Goal: Check status: Check status

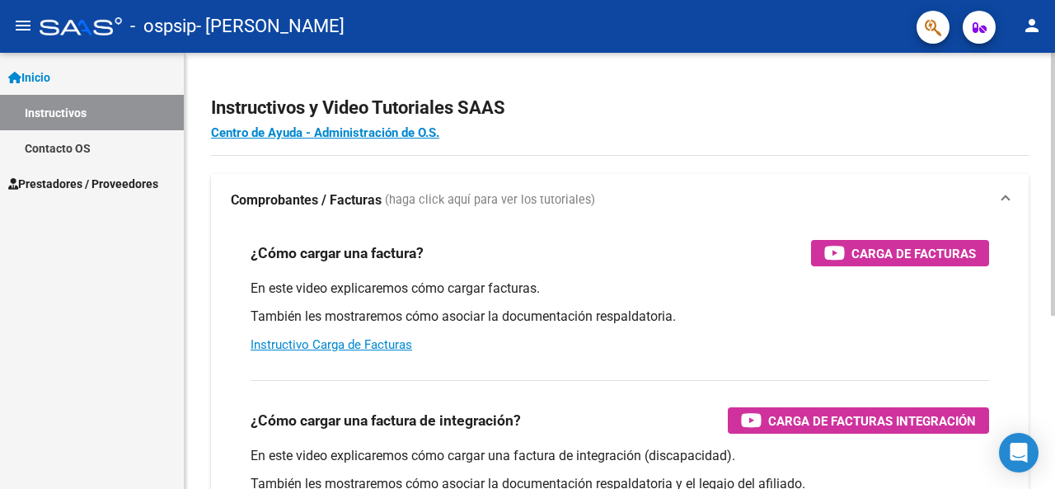
click at [561, 106] on h2 "Instructivos y Video Tutoriales SAAS" at bounding box center [620, 107] width 818 height 31
click at [1054, 87] on div at bounding box center [1053, 184] width 4 height 263
click at [79, 153] on link "Contacto OS" at bounding box center [92, 147] width 184 height 35
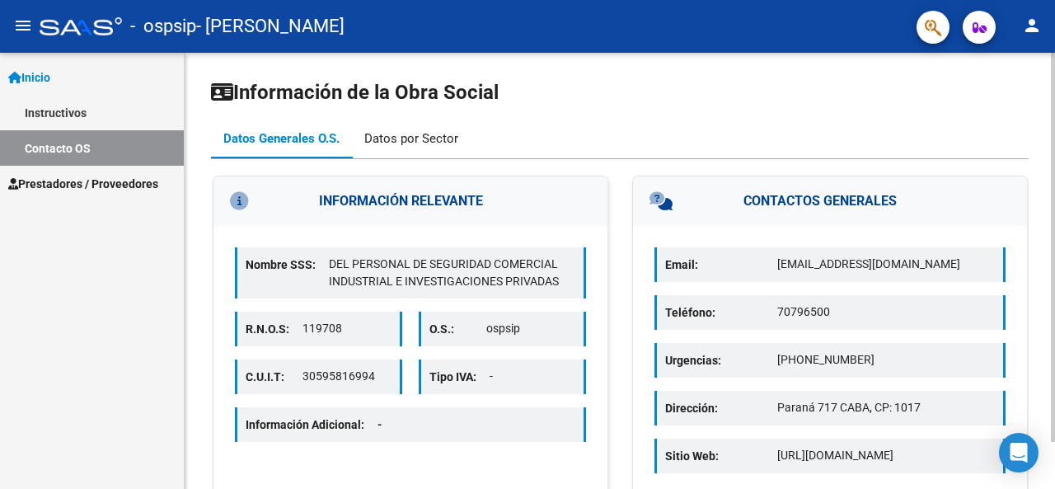
click at [439, 134] on div "Datos por Sector" at bounding box center [411, 138] width 94 height 18
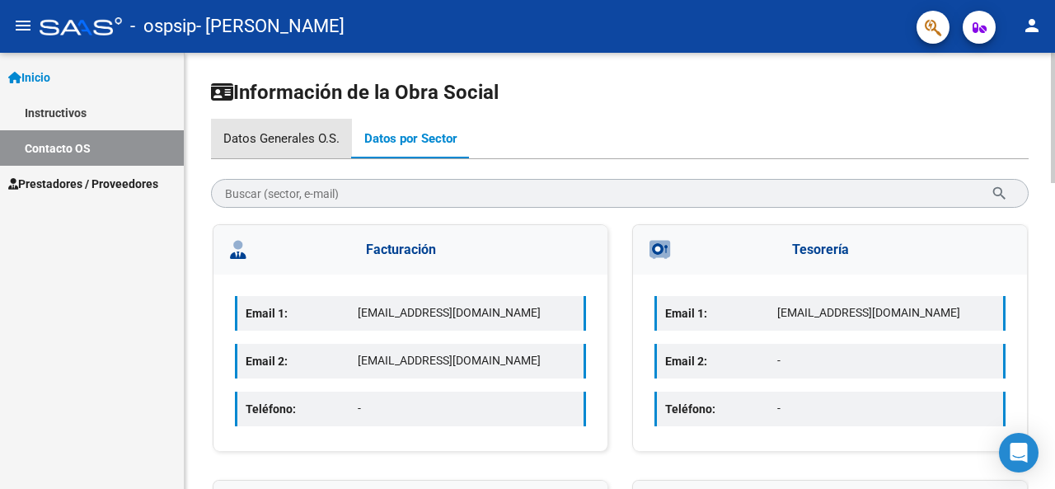
click at [298, 131] on div "Datos Generales O.S." at bounding box center [281, 138] width 116 height 18
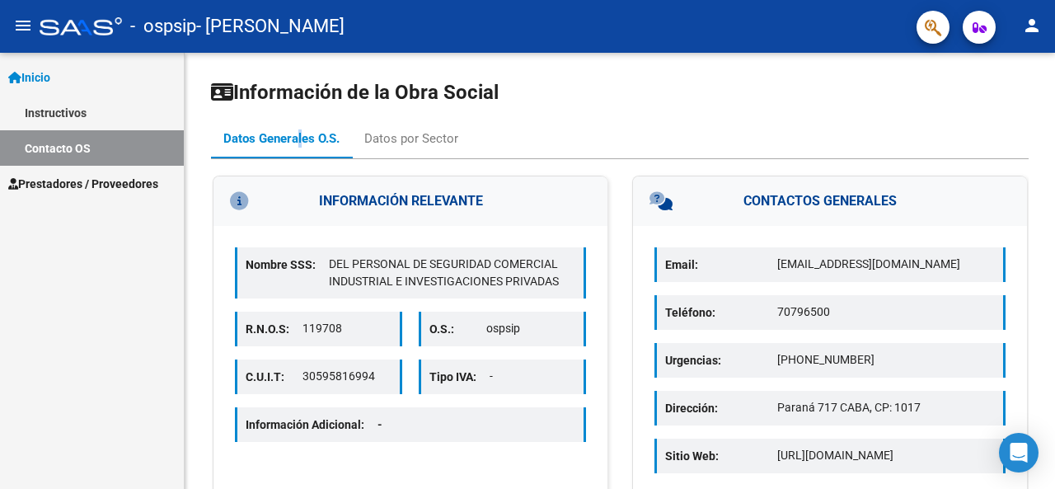
click at [111, 168] on link "Prestadores / Proveedores" at bounding box center [92, 183] width 184 height 35
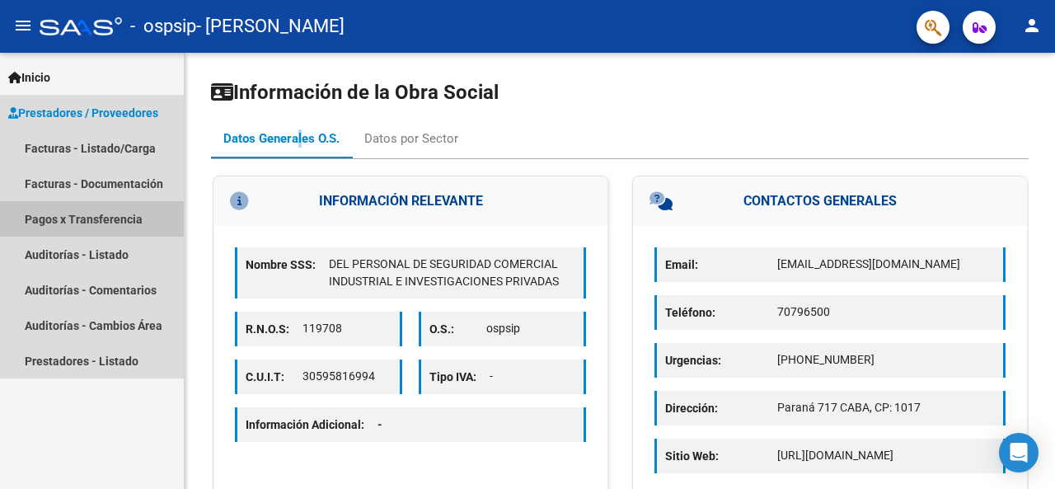
click at [129, 219] on link "Pagos x Transferencia" at bounding box center [92, 218] width 184 height 35
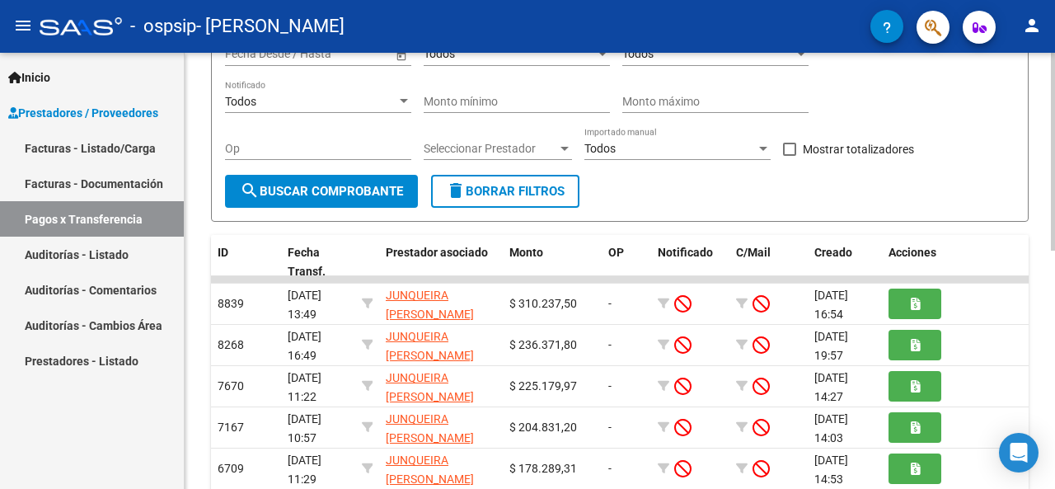
scroll to position [247, 0]
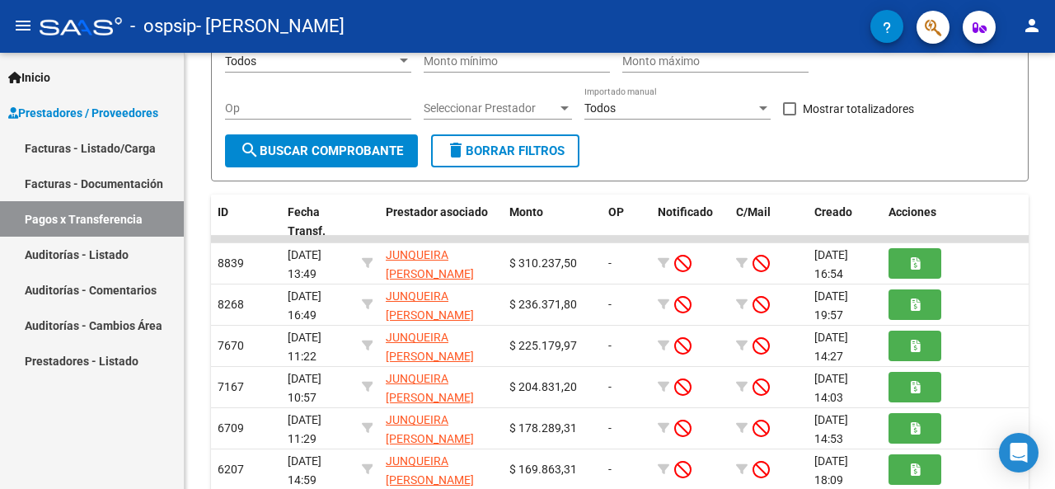
click at [76, 149] on link "Facturas - Listado/Carga" at bounding box center [92, 147] width 184 height 35
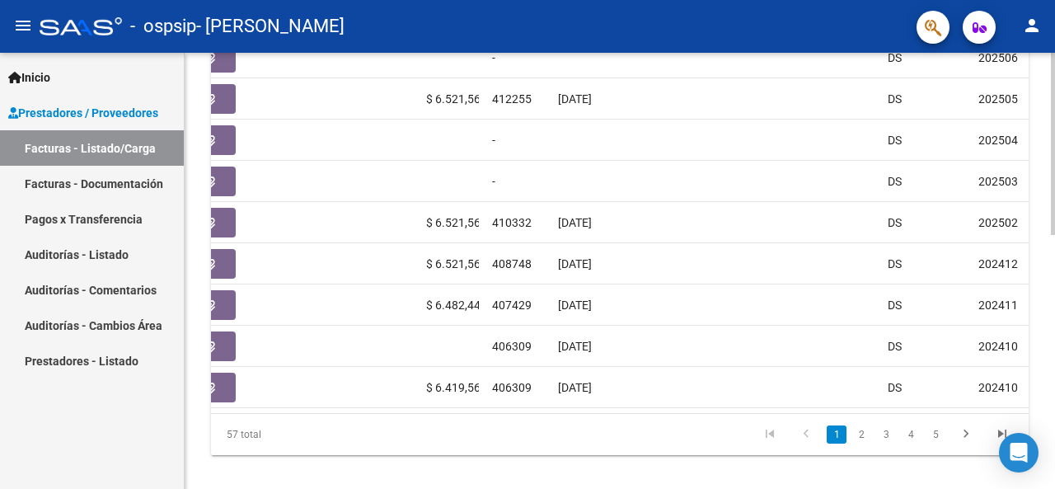
scroll to position [0, 702]
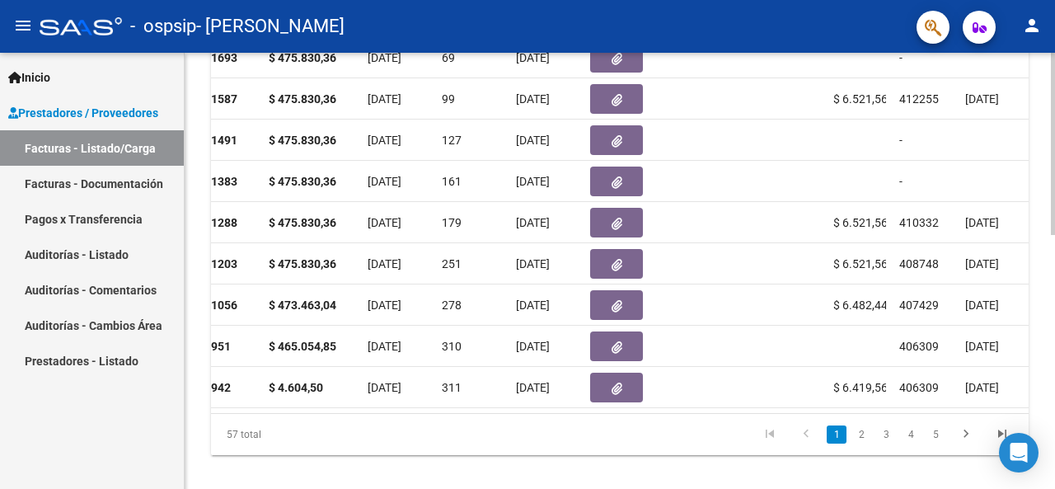
drag, startPoint x: 542, startPoint y: 411, endPoint x: 568, endPoint y: 414, distance: 26.5
click at [568, 413] on datatable-body "87720 Integración - Discapacidad JUNQUEIRA [PERSON_NAME] 27227076270 Factura B:…" at bounding box center [620, 200] width 818 height 425
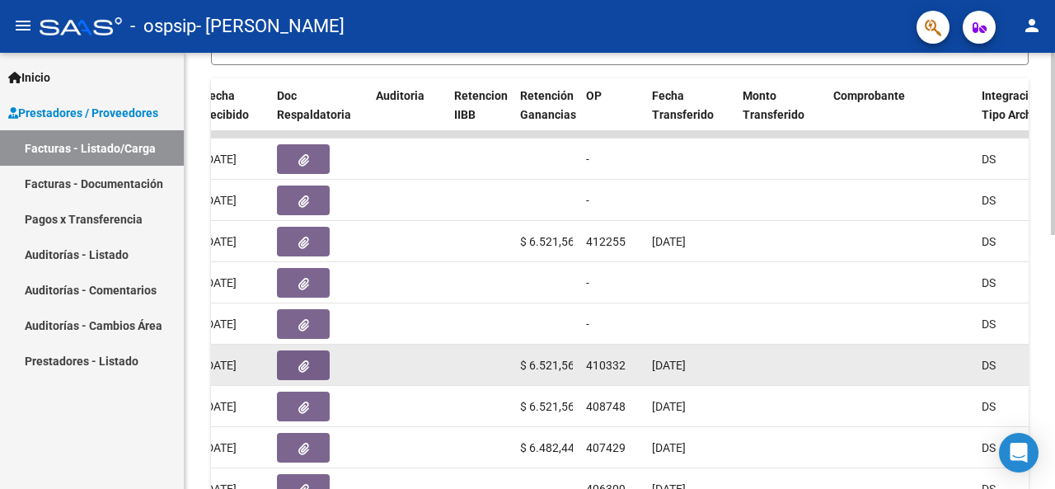
scroll to position [412, 0]
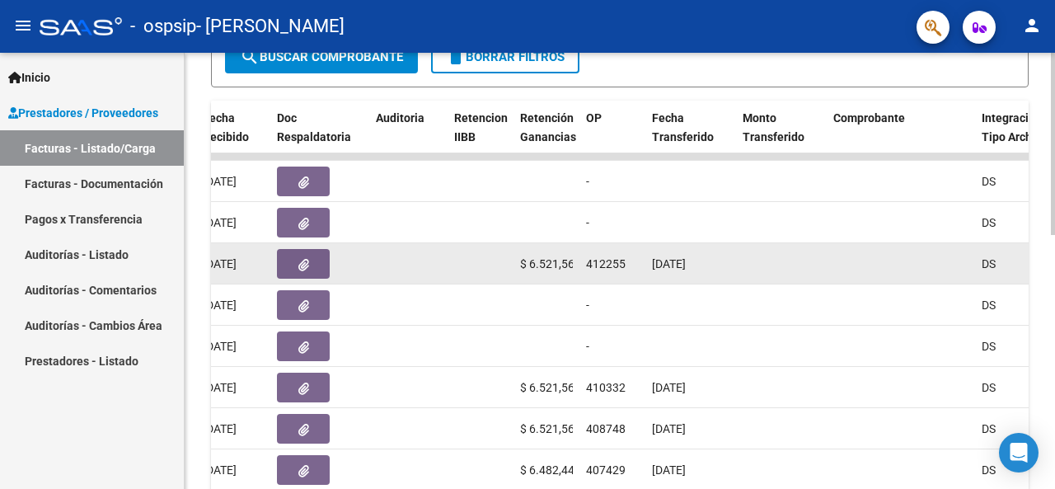
drag, startPoint x: 659, startPoint y: 260, endPoint x: 686, endPoint y: 265, distance: 27.0
click at [727, 267] on div "[DATE]" at bounding box center [690, 264] width 77 height 19
click at [664, 265] on span "[DATE]" at bounding box center [669, 263] width 34 height 13
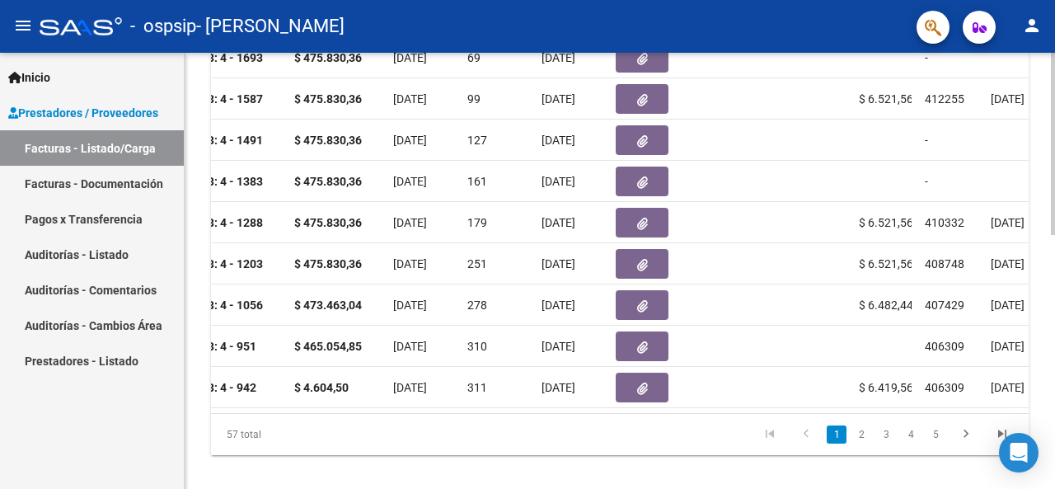
scroll to position [0, 669]
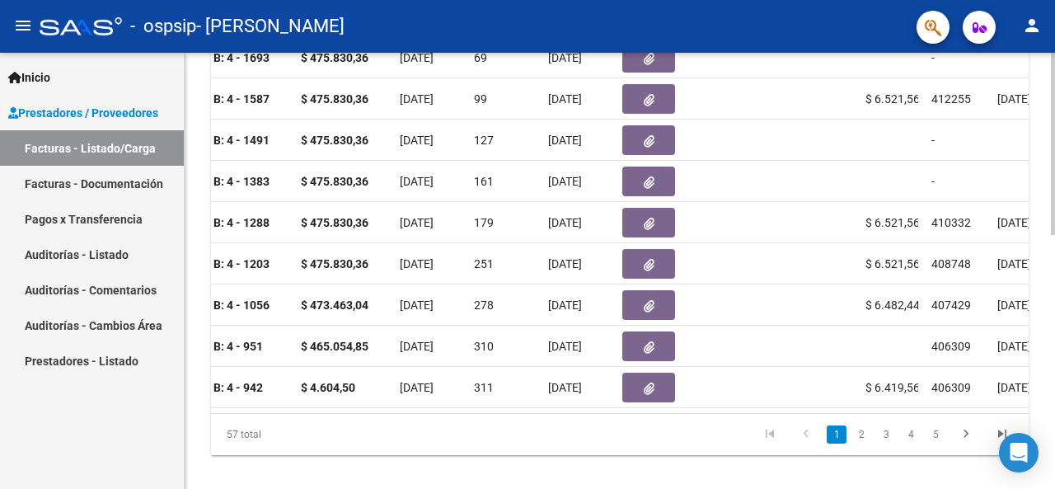
drag, startPoint x: 394, startPoint y: 430, endPoint x: 384, endPoint y: 429, distance: 10.0
click at [384, 429] on div "57 total 1 2 3 4 5" at bounding box center [620, 434] width 818 height 41
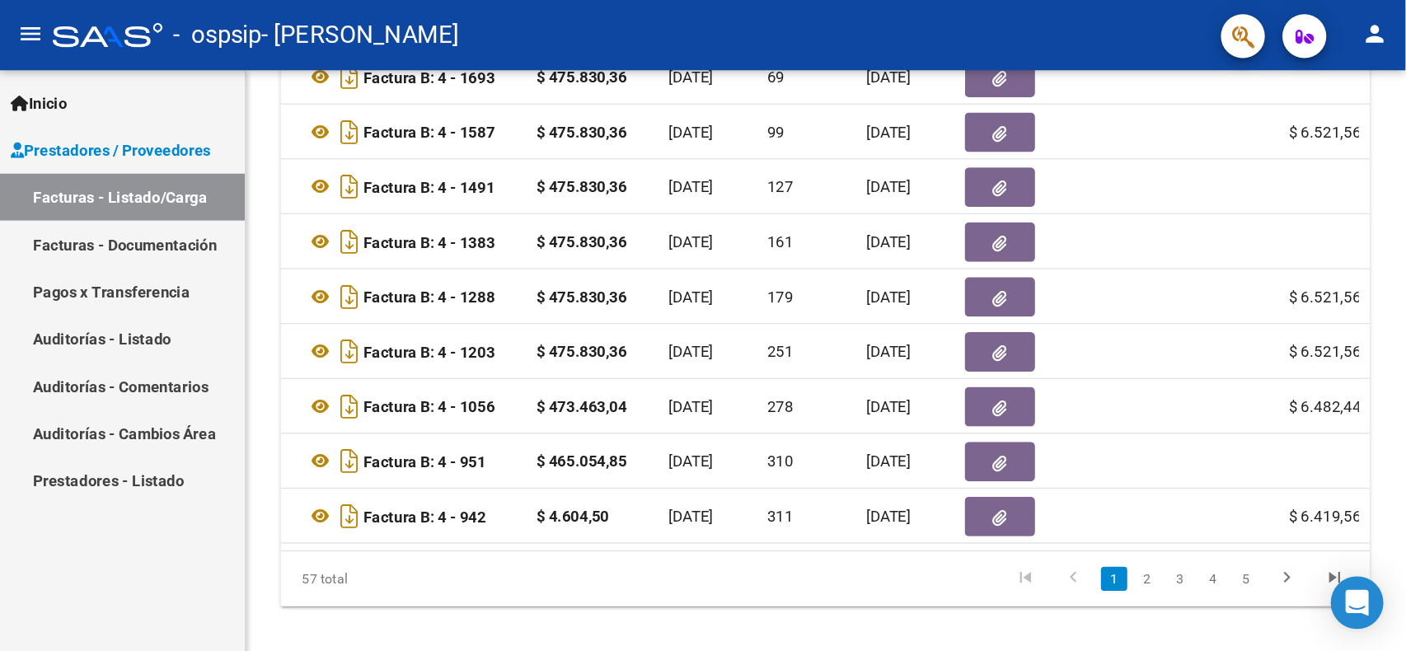
scroll to position [0, 567]
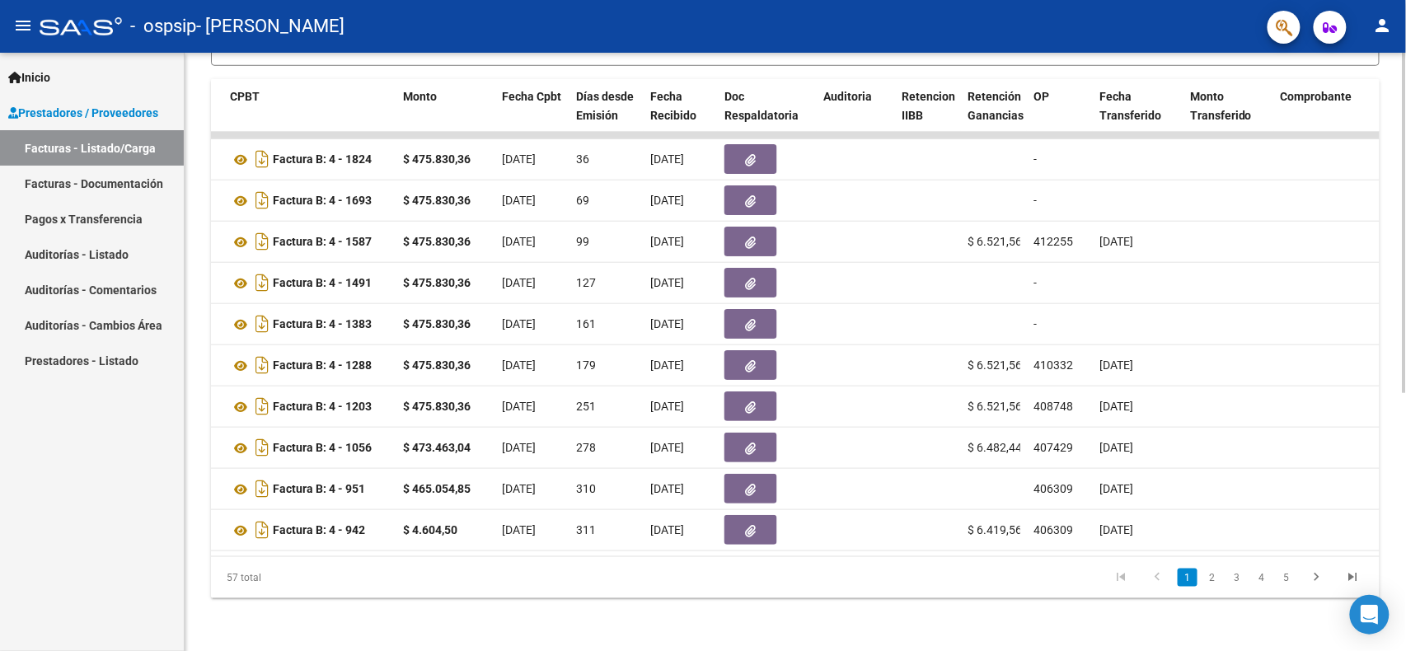
drag, startPoint x: 1054, startPoint y: 2, endPoint x: 655, endPoint y: 579, distance: 700.9
click at [655, 488] on datatable-pager "1 2 3 4 5" at bounding box center [911, 578] width 922 height 28
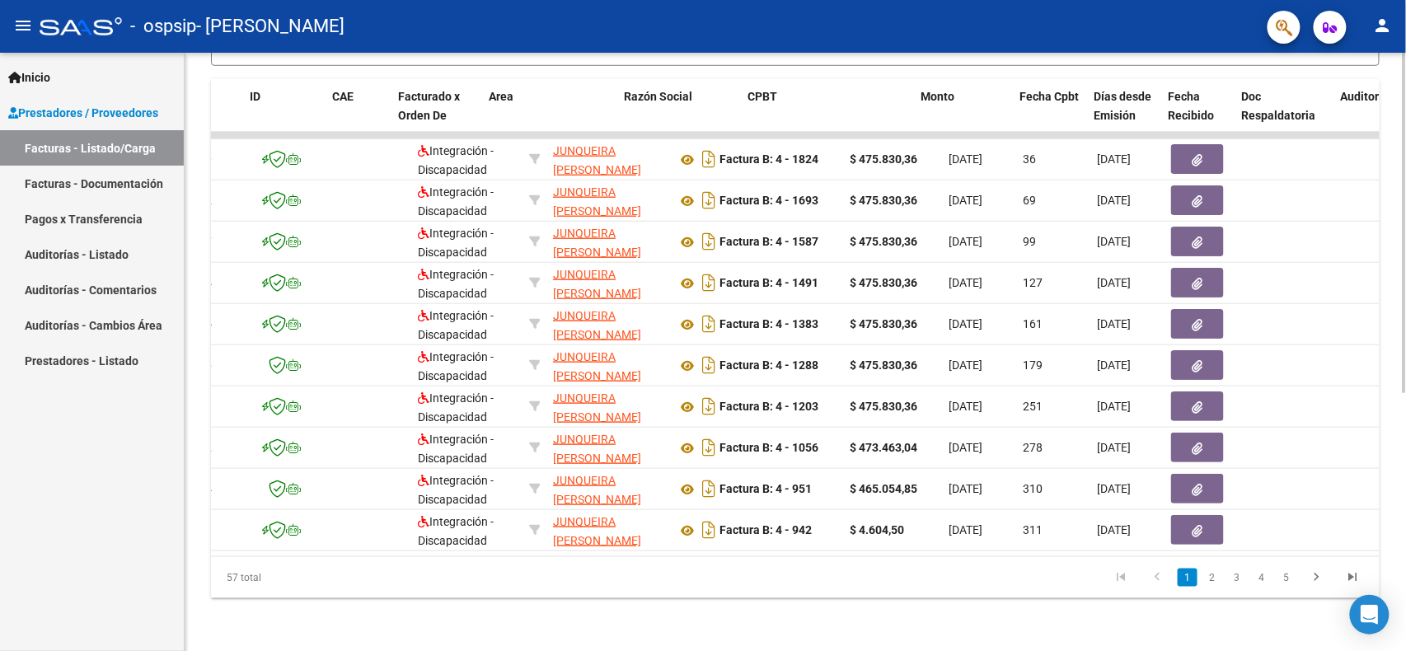
scroll to position [0, 0]
